Goal: Task Accomplishment & Management: Complete application form

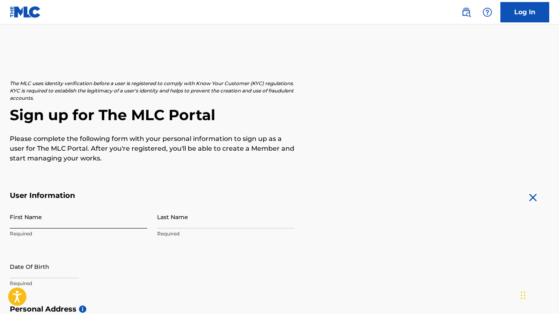
click at [58, 214] on input "First Name" at bounding box center [79, 216] width 138 height 23
type input "[PERSON_NAME]"
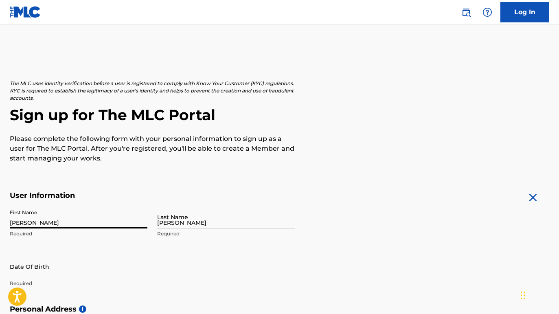
type input "[STREET_ADDRESS]"
type input "[PERSON_NAME] Hills"
type input "[GEOGRAPHIC_DATA]"
type input "IL"
type input "60061-4109"
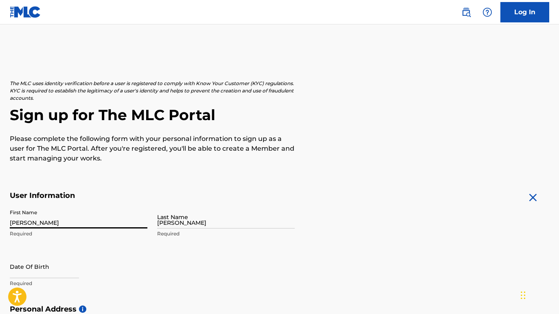
type input "847"
type input "7074096"
type input "[EMAIL_ADDRESS][DOMAIN_NAME]"
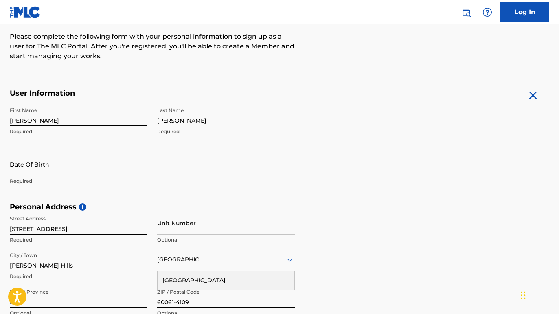
scroll to position [111, 0]
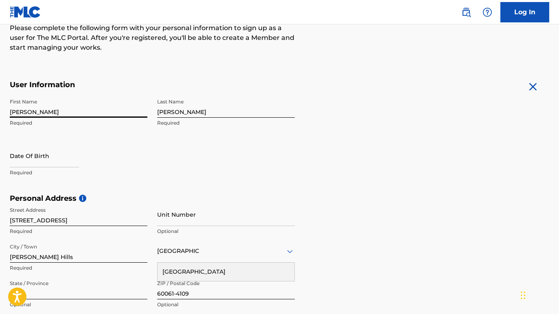
click at [320, 193] on form "User Information First Name Ryan Required Last Name Ploch Required Date Of Birt…" at bounding box center [279, 260] width 539 height 361
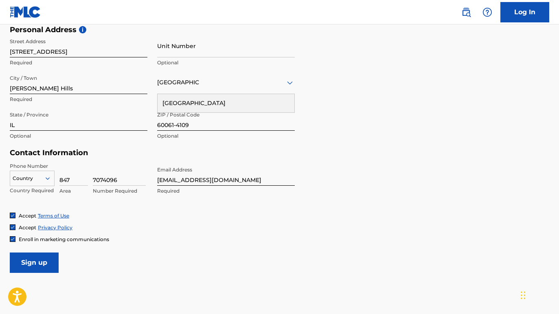
scroll to position [280, 0]
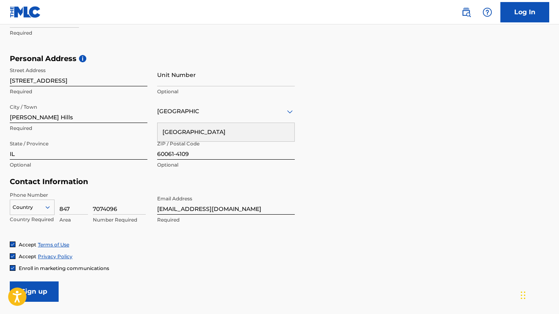
click at [40, 207] on div "Country" at bounding box center [32, 205] width 45 height 12
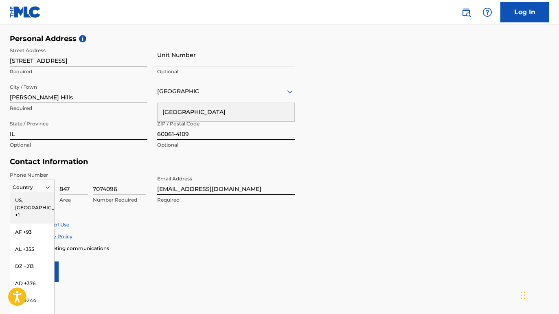
click at [39, 202] on div "US, [GEOGRAPHIC_DATA] +1" at bounding box center [32, 208] width 44 height 32
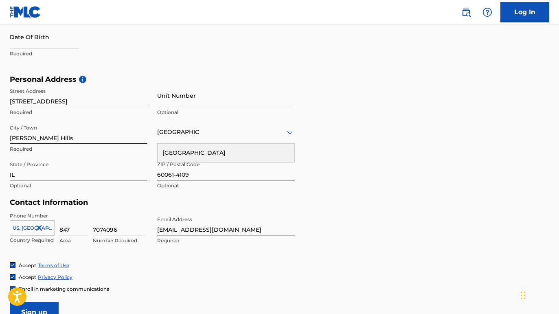
scroll to position [228, 0]
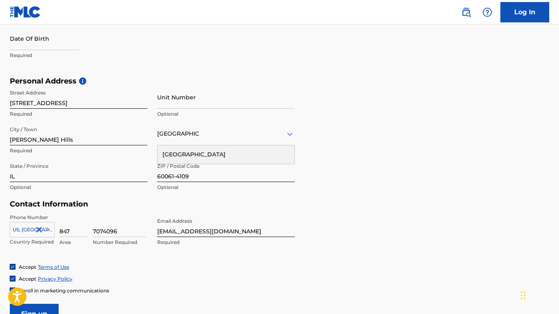
click at [267, 153] on div "United States" at bounding box center [226, 154] width 137 height 18
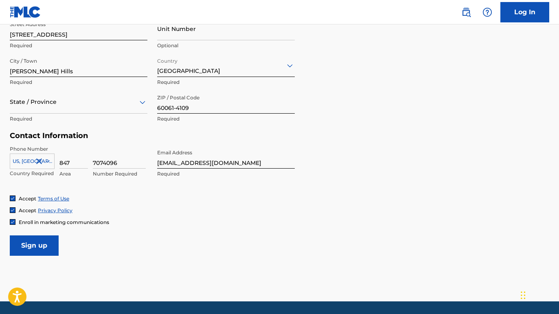
scroll to position [322, 0]
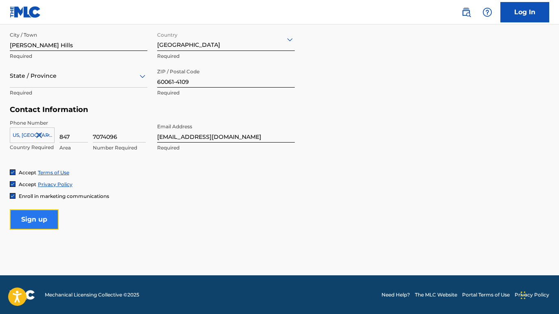
click at [39, 215] on input "Sign up" at bounding box center [34, 219] width 49 height 20
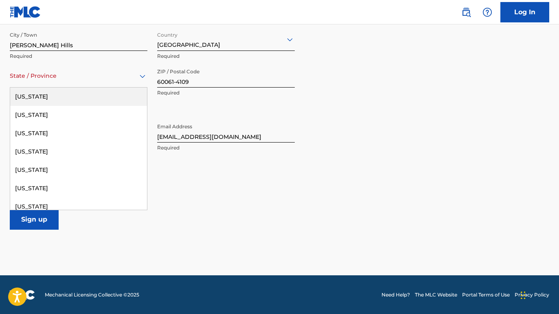
click at [86, 81] on div "State / Province" at bounding box center [79, 75] width 138 height 23
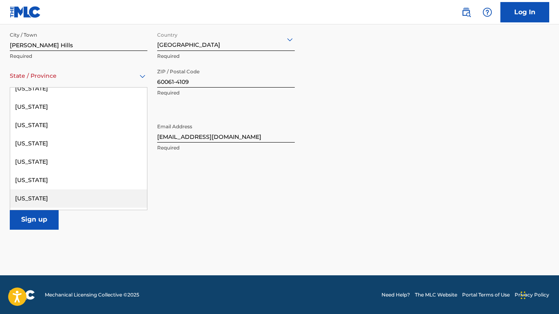
scroll to position [279, 0]
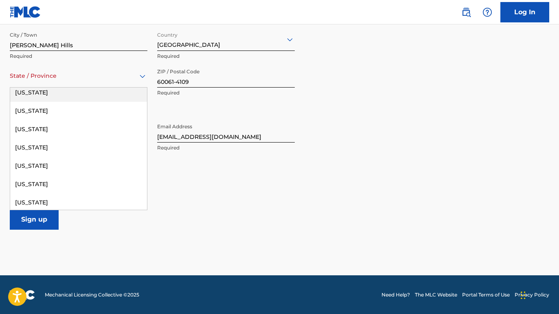
click at [33, 94] on div "Illinois" at bounding box center [78, 92] width 137 height 18
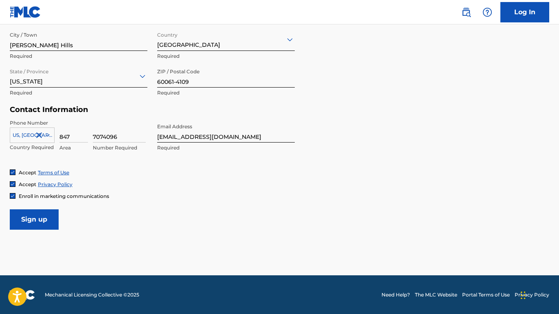
click at [23, 196] on span "Enroll in marketing communications" at bounding box center [64, 196] width 90 height 6
click at [34, 215] on input "Sign up" at bounding box center [34, 219] width 49 height 20
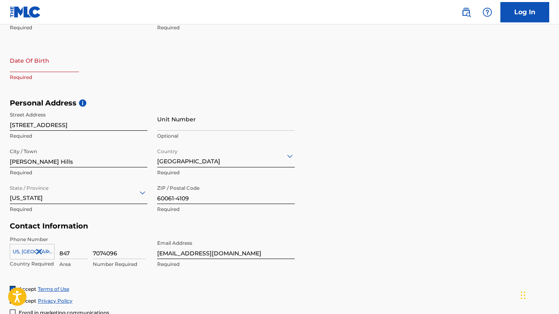
scroll to position [191, 0]
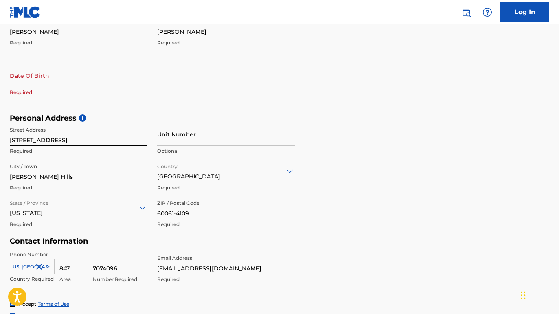
select select "8"
select select "2025"
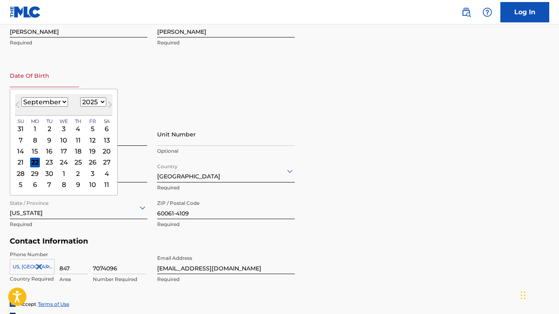
click at [29, 84] on input "text" at bounding box center [44, 75] width 69 height 23
click at [55, 104] on select "January February March April May June July August September October November De…" at bounding box center [44, 101] width 47 height 9
select select "9"
click at [90, 127] on div "3" at bounding box center [93, 129] width 10 height 10
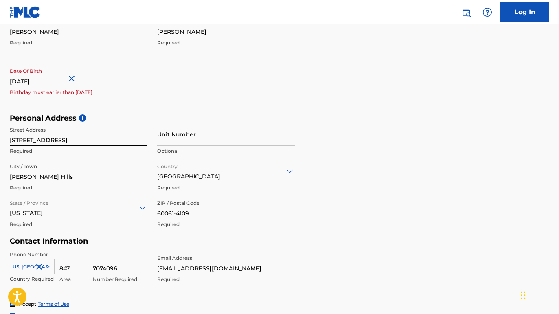
drag, startPoint x: 57, startPoint y: 79, endPoint x: 40, endPoint y: 78, distance: 16.7
click at [40, 78] on input "text" at bounding box center [44, 75] width 69 height 23
select select "9"
select select "2025"
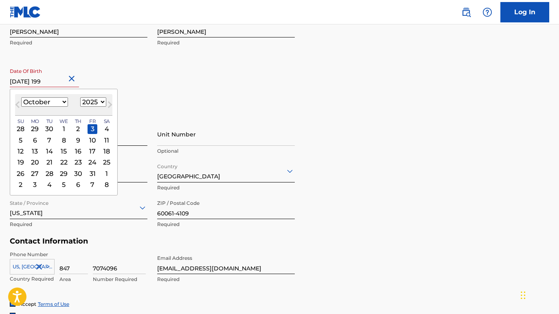
type input "October 3 1997"
select select "1997"
type input "October 3 1997"
click at [230, 78] on div "First Name Ryan Required Last Name Ploch Required Date Of Birth October 3 1997 …" at bounding box center [152, 63] width 285 height 99
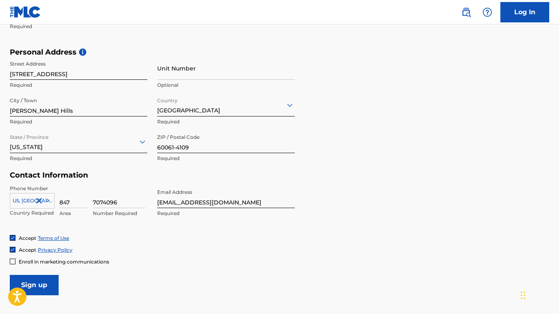
scroll to position [261, 0]
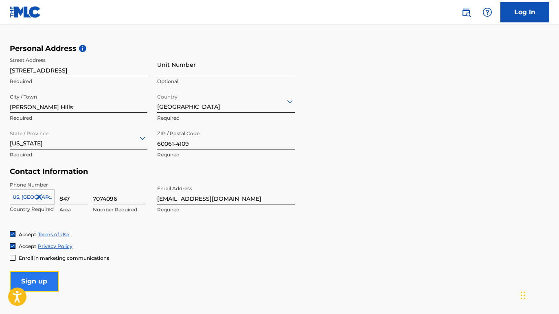
click at [48, 280] on input "Sign up" at bounding box center [34, 281] width 49 height 20
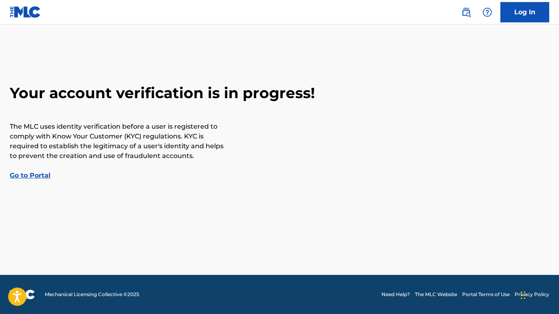
click at [38, 174] on link "Go to Portal" at bounding box center [30, 175] width 41 height 8
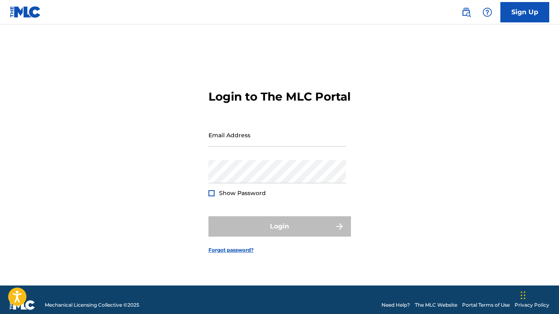
click at [205, 140] on div "Login to The MLC Portal Email Address Password Show Password Login Forgot passw…" at bounding box center [279, 165] width 559 height 241
click at [217, 141] on input "Email Address" at bounding box center [277, 134] width 138 height 23
type input "[EMAIL_ADDRESS][DOMAIN_NAME]"
click at [176, 173] on div "Login to The MLC Portal Email Address rploch6@gmail.com Password Show Password …" at bounding box center [279, 165] width 559 height 241
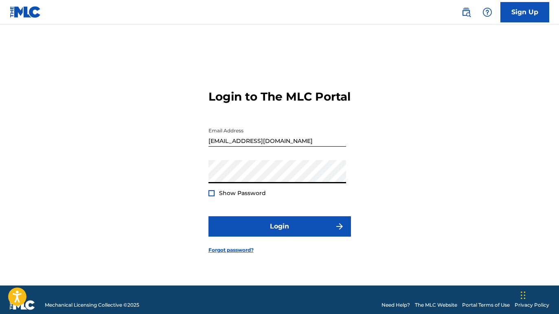
click at [250, 197] on span "Show Password" at bounding box center [242, 192] width 47 height 7
click at [217, 197] on div "Show Password" at bounding box center [236, 193] width 57 height 8
click at [211, 196] on div at bounding box center [211, 193] width 6 height 6
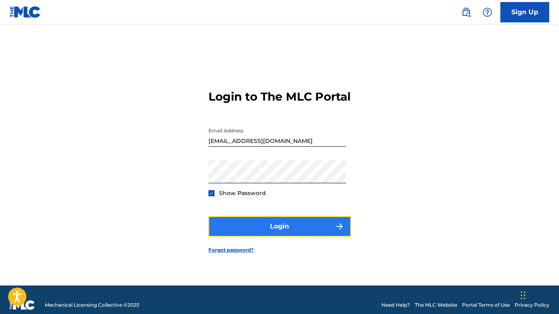
click at [261, 230] on button "Login" at bounding box center [279, 226] width 142 height 20
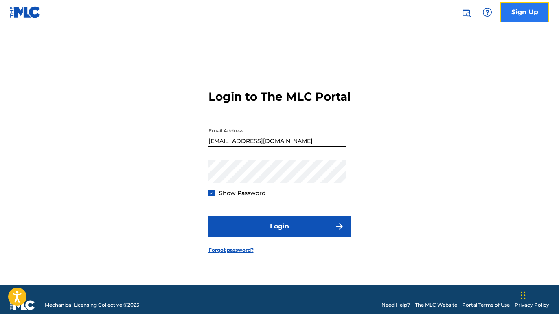
click at [524, 17] on link "Sign Up" at bounding box center [524, 12] width 49 height 20
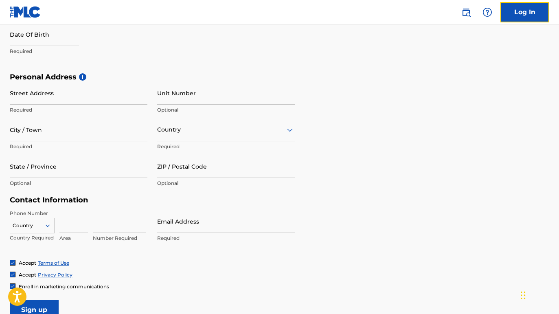
scroll to position [322, 0]
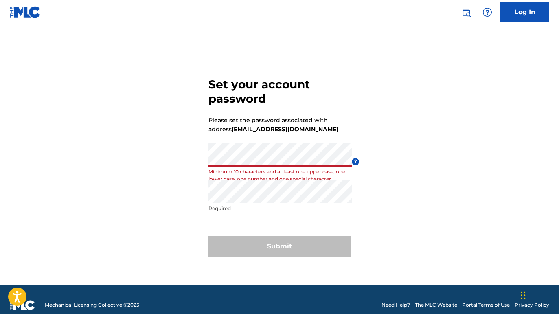
click at [174, 157] on div "Set your account password Please set the password associated with address [EMAI…" at bounding box center [279, 165] width 559 height 241
click at [164, 161] on div "Set your account password Please set the password associated with address [EMAI…" at bounding box center [279, 165] width 559 height 241
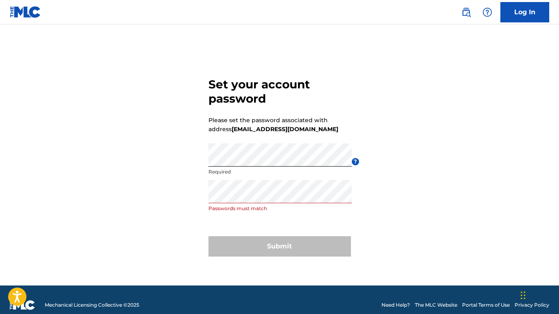
click at [241, 217] on form "Set your account password Please set the password associated with address [EMAI…" at bounding box center [279, 165] width 142 height 241
click at [176, 195] on div "Set your account password Please set the password associated with address [EMAI…" at bounding box center [279, 165] width 559 height 241
click at [141, 161] on div "Set your account password Please set the password associated with address [EMAI…" at bounding box center [279, 165] width 559 height 241
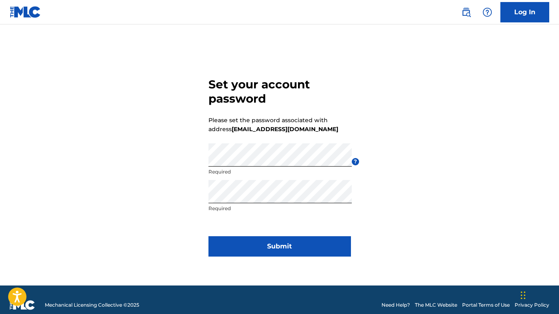
click at [447, 218] on div "Set your account password Please set the password associated with address [EMAI…" at bounding box center [279, 165] width 559 height 241
click at [381, 139] on div "Set your account password Please set the password associated with address [EMAI…" at bounding box center [279, 165] width 559 height 241
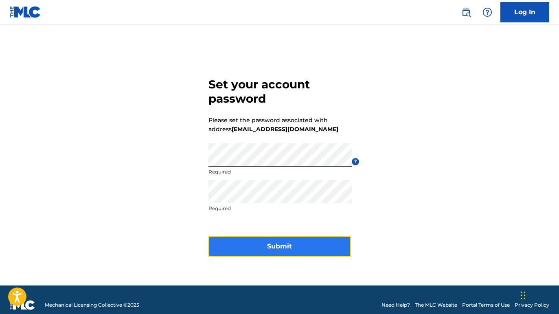
click at [264, 244] on button "Submit" at bounding box center [279, 246] width 142 height 20
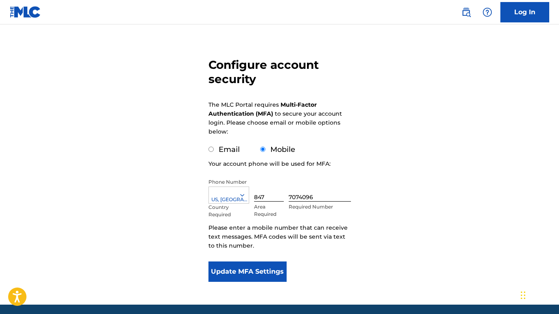
scroll to position [48, 0]
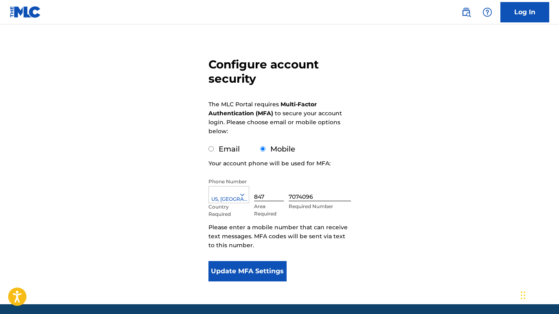
click at [212, 145] on div "Email" at bounding box center [223, 149] width 31 height 11
click at [210, 148] on input "Email" at bounding box center [210, 148] width 5 height 5
radio input "true"
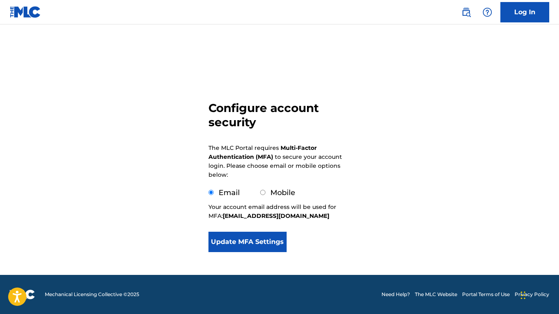
scroll to position [5, 0]
click at [265, 191] on div "Mobile" at bounding box center [277, 192] width 35 height 11
click at [263, 192] on input "Mobile" at bounding box center [262, 192] width 5 height 5
radio input "true"
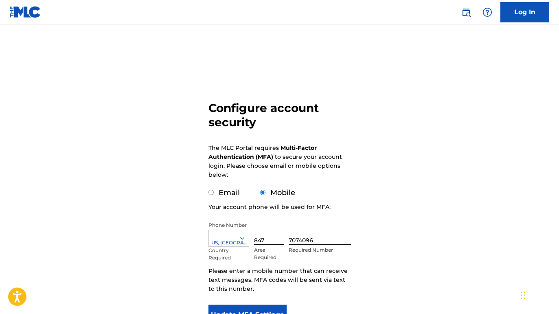
scroll to position [78, 0]
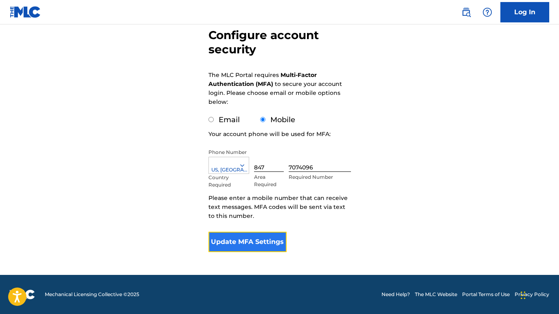
click at [278, 244] on button "Update MFA Settings" at bounding box center [247, 242] width 79 height 20
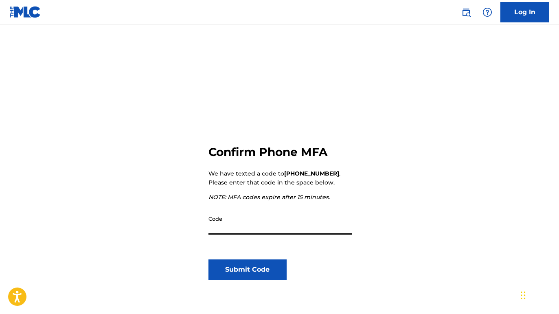
click at [234, 227] on input "Code" at bounding box center [279, 222] width 143 height 23
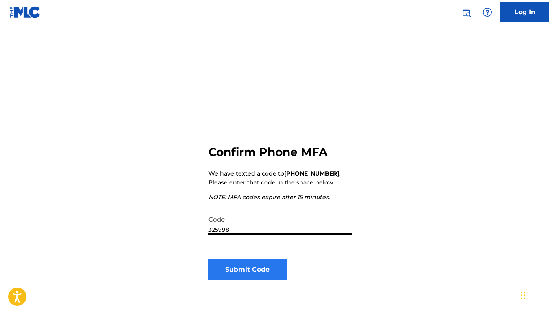
type input "325998"
click at [238, 272] on button "Submit Code" at bounding box center [247, 269] width 79 height 20
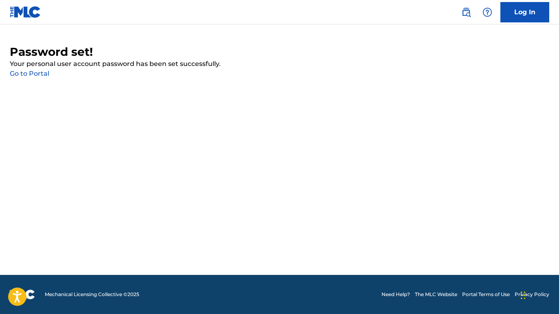
click at [42, 71] on link "Go to Portal" at bounding box center [29, 74] width 39 height 8
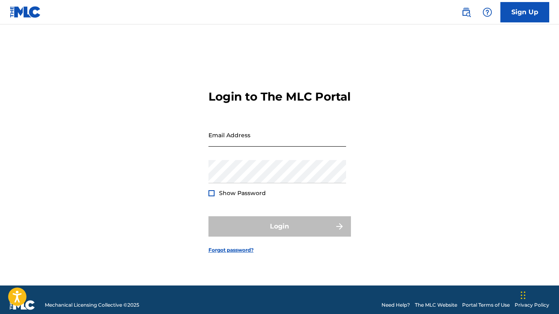
click at [251, 140] on input "Email Address" at bounding box center [277, 134] width 138 height 23
type input "[EMAIL_ADDRESS][DOMAIN_NAME]"
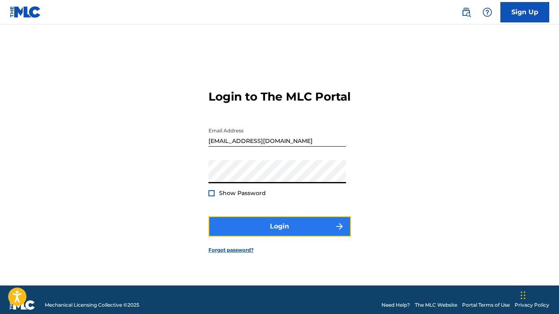
click at [268, 233] on button "Login" at bounding box center [279, 226] width 142 height 20
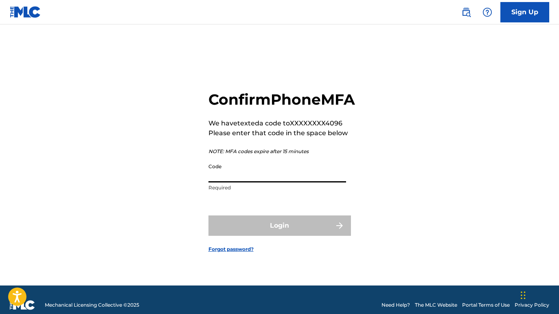
click at [249, 182] on input "Code" at bounding box center [277, 170] width 138 height 23
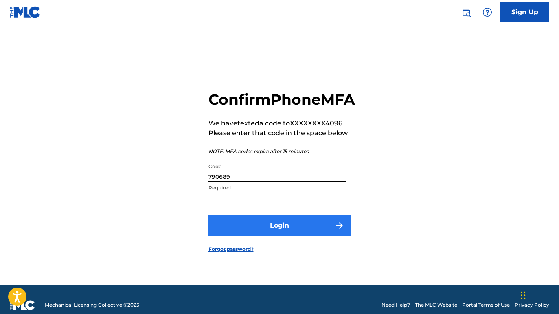
type input "790689"
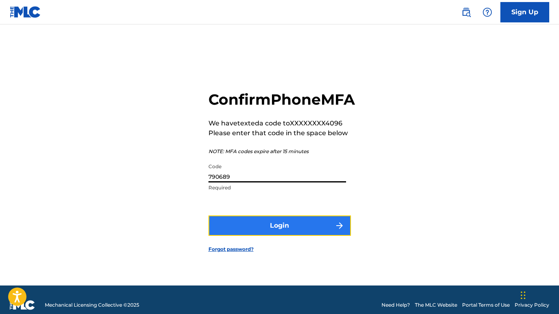
click at [281, 234] on button "Login" at bounding box center [279, 225] width 142 height 20
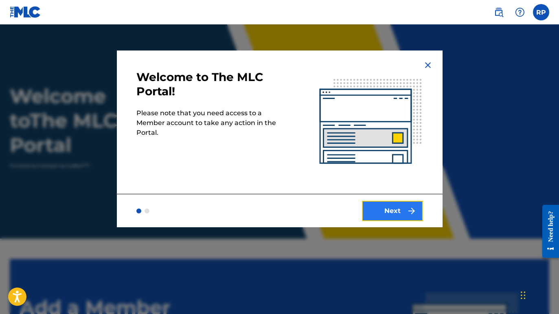
click at [398, 213] on button "Next" at bounding box center [392, 211] width 61 height 20
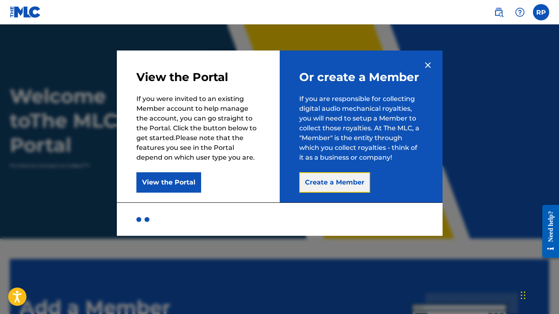
click at [330, 187] on button "Create a Member" at bounding box center [334, 182] width 71 height 20
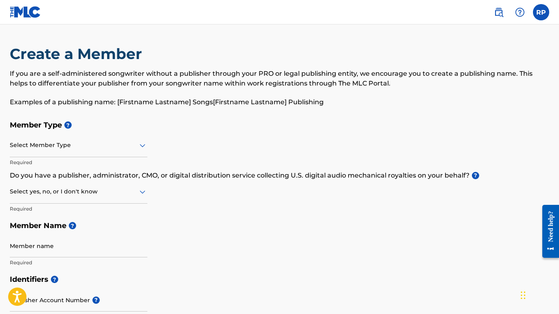
click at [131, 146] on div at bounding box center [79, 145] width 138 height 10
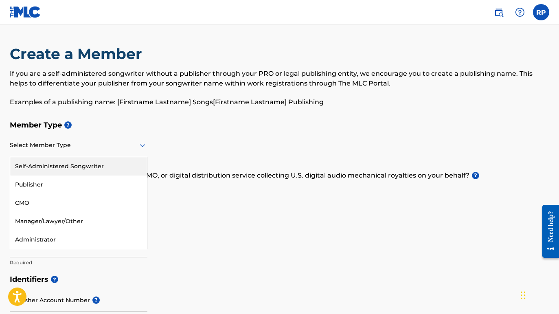
click at [129, 129] on h5 "Member Type ?" at bounding box center [279, 125] width 539 height 18
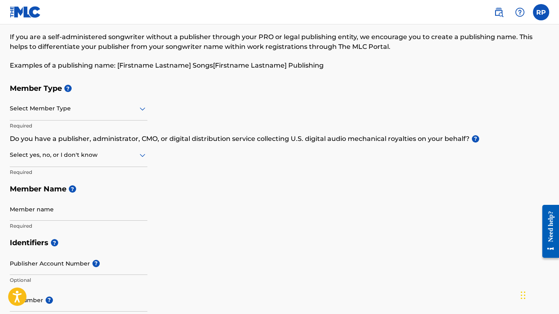
scroll to position [50, 0]
